Goal: Find specific page/section: Find specific page/section

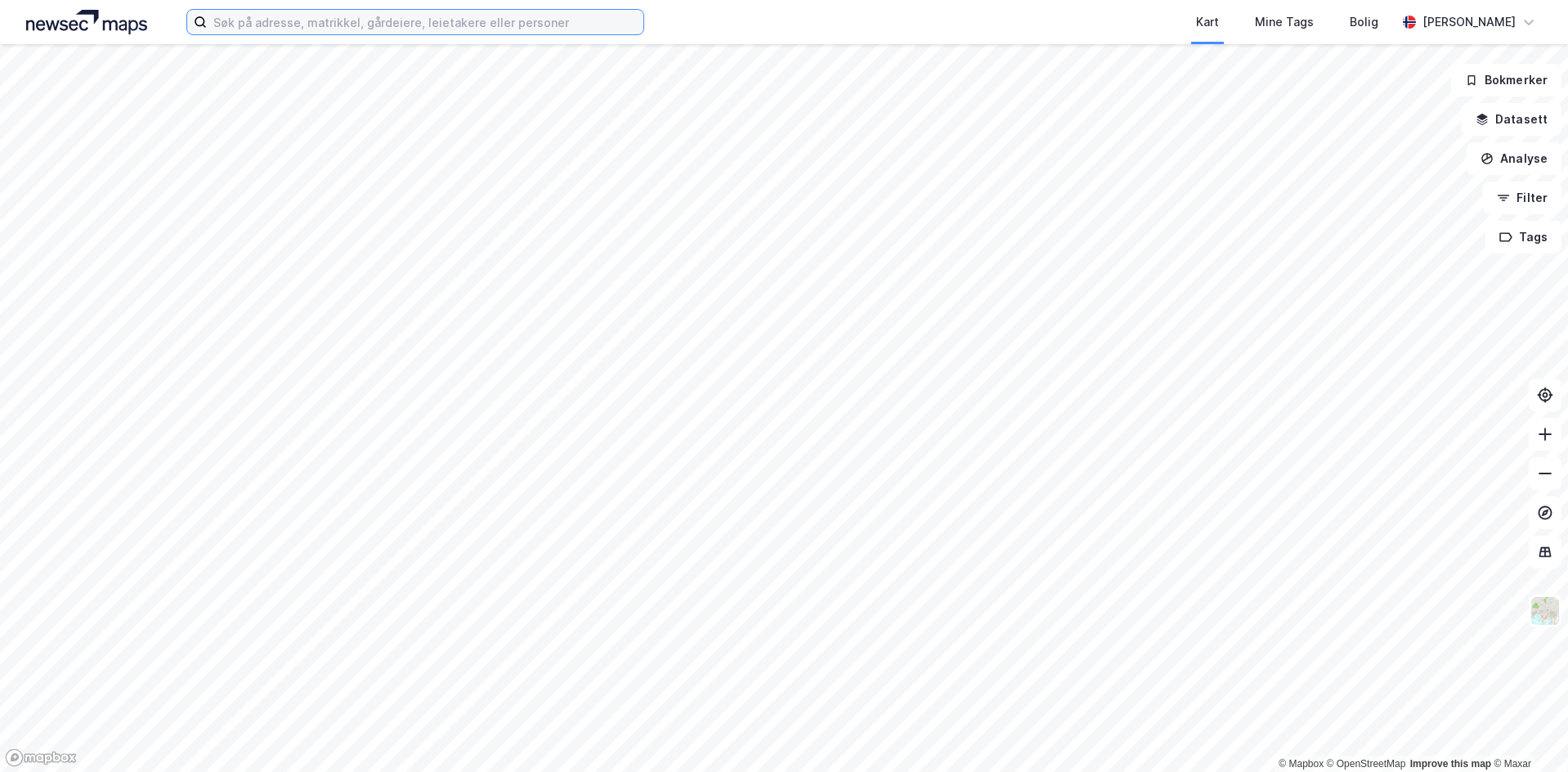
click at [426, 28] on input at bounding box center [425, 22] width 436 height 25
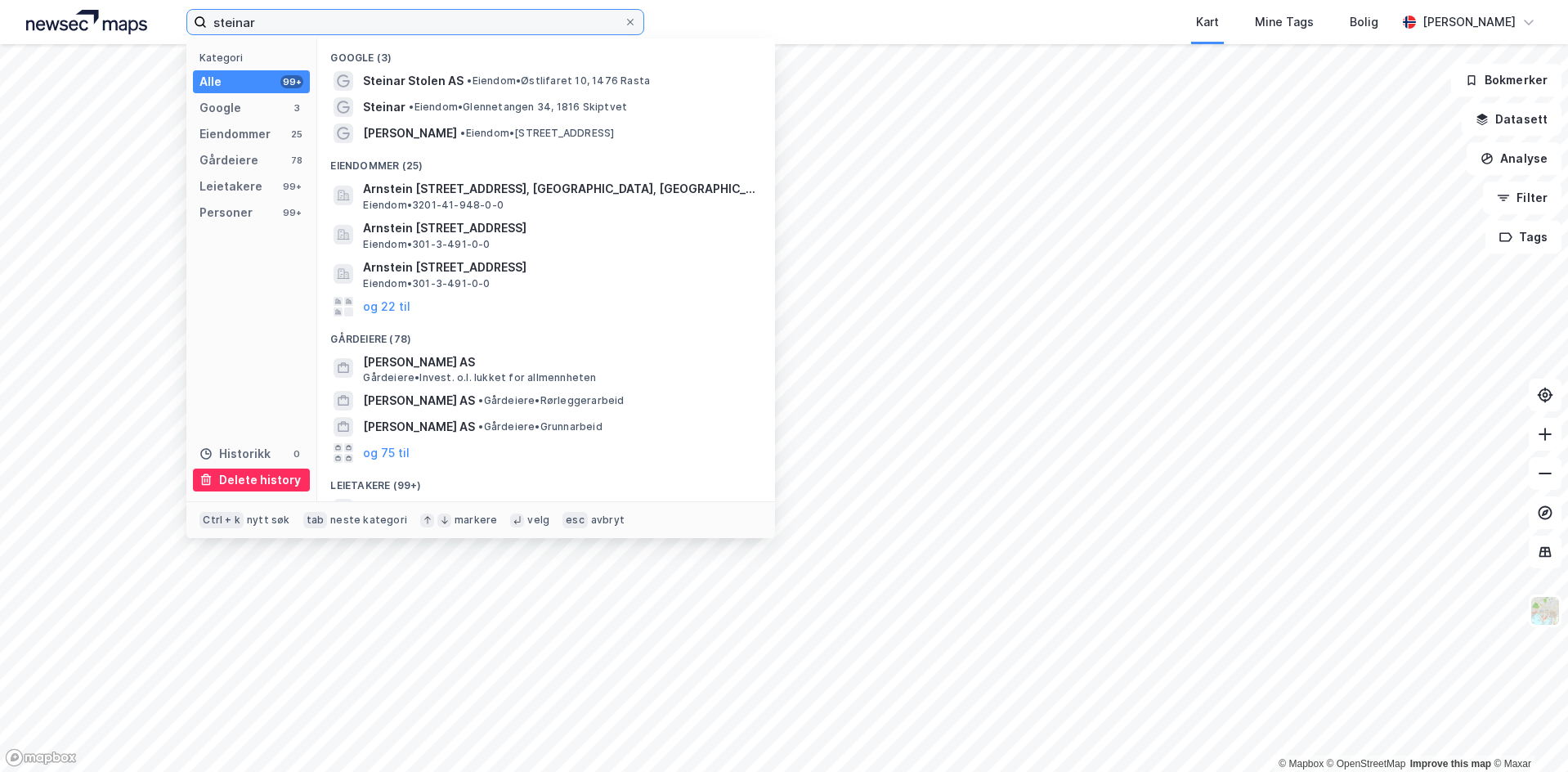
type input "steinar"
click at [278, 482] on div "Delete history" at bounding box center [260, 480] width 81 height 20
click at [251, 480] on div "Delete history" at bounding box center [260, 480] width 81 height 20
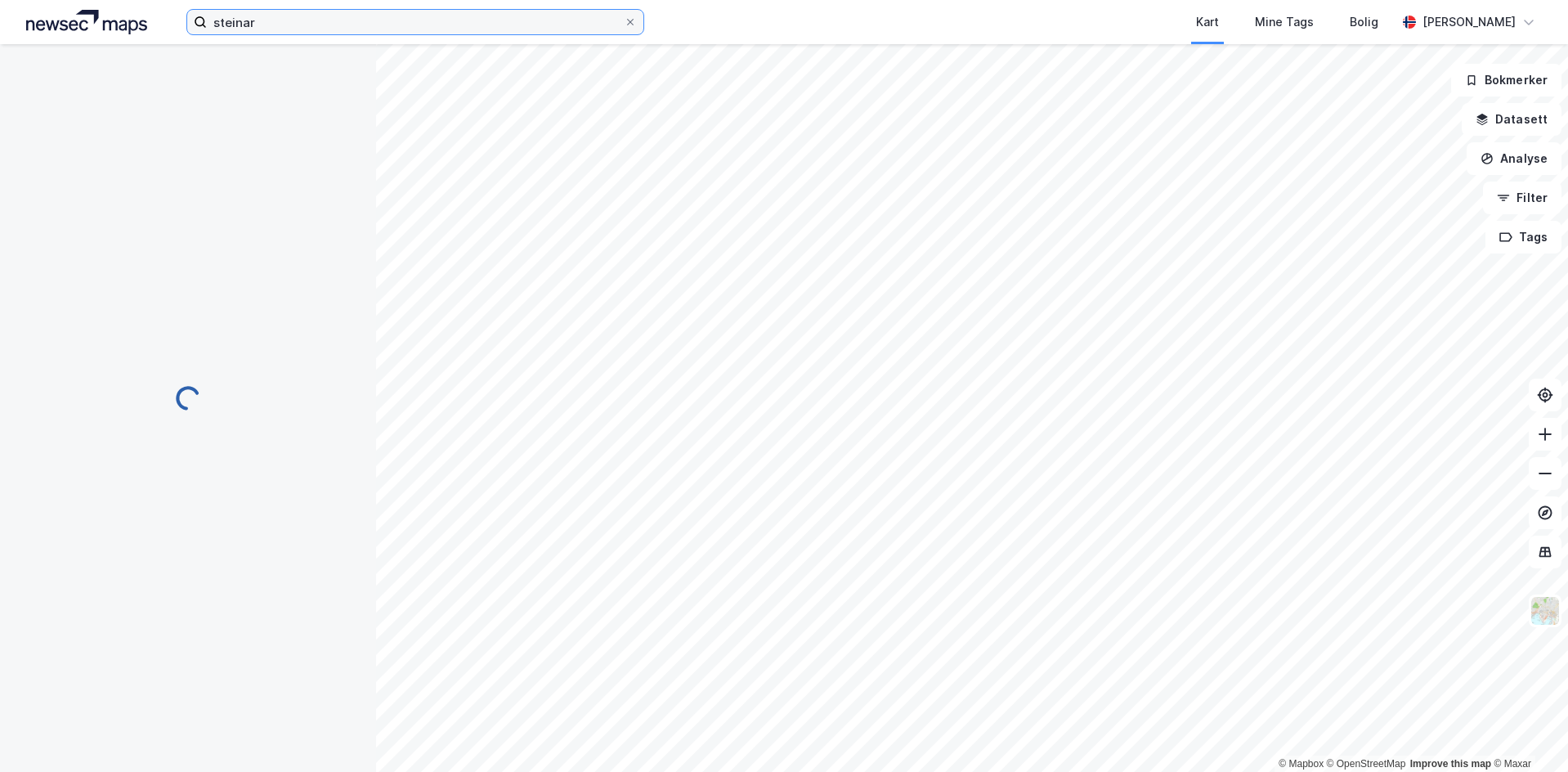
click at [288, 24] on input "steinar" at bounding box center [415, 22] width 417 height 25
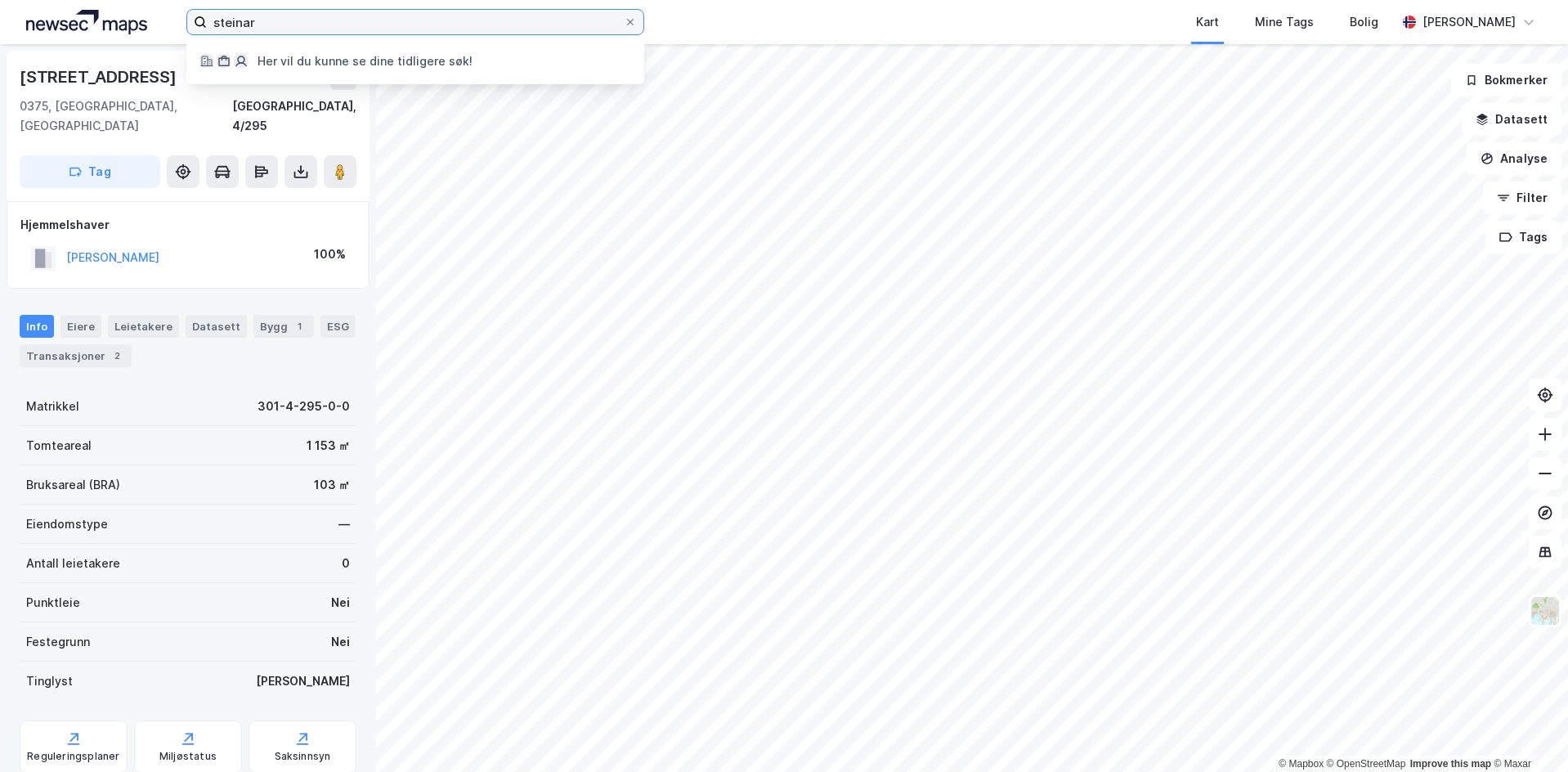
click at [288, 24] on input "steinar" at bounding box center [415, 22] width 417 height 25
click at [122, 8] on div "Her vil du kunne se dine tidligere søk! Kart Mine Tags Bolig [PERSON_NAME]" at bounding box center [784, 22] width 1568 height 44
click at [108, 25] on img at bounding box center [87, 22] width 121 height 25
